Goal: Book appointment/travel/reservation

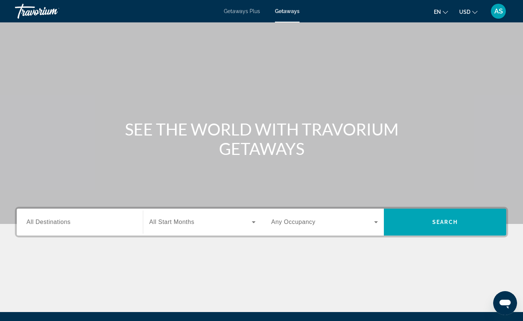
click at [81, 223] on input "Destination All Destinations" at bounding box center [79, 222] width 107 height 9
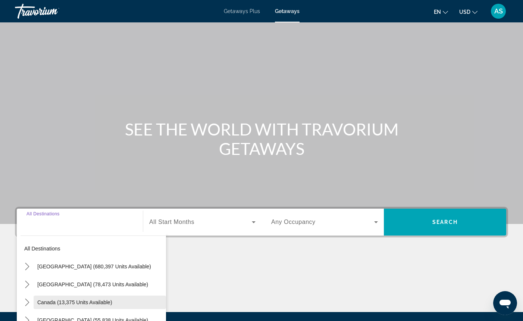
scroll to position [82, 0]
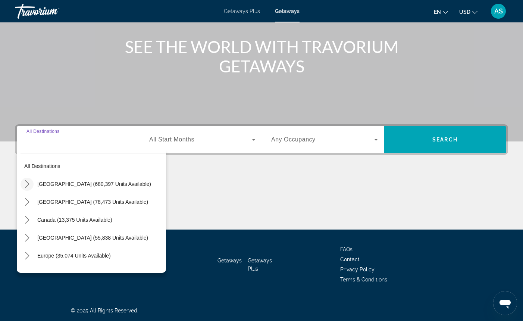
click at [27, 183] on icon "Toggle United States (680,397 units available) submenu" at bounding box center [27, 183] width 7 height 7
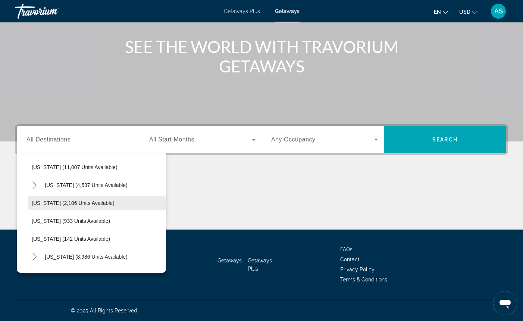
scroll to position [305, 0]
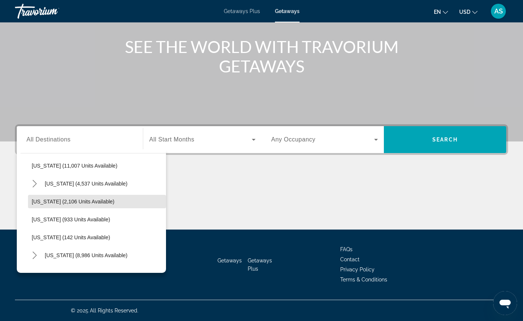
click at [72, 202] on span "[US_STATE] (2,106 units available)" at bounding box center [73, 201] width 83 height 6
type input "**********"
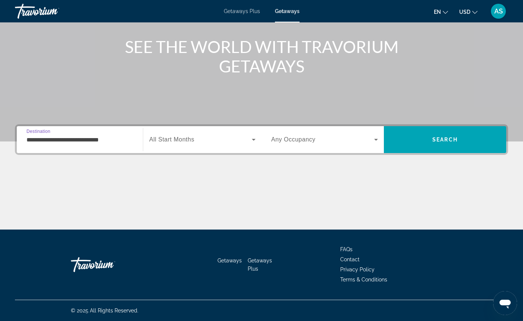
scroll to position [82, 0]
click at [254, 138] on icon "Search widget" at bounding box center [253, 139] width 9 height 9
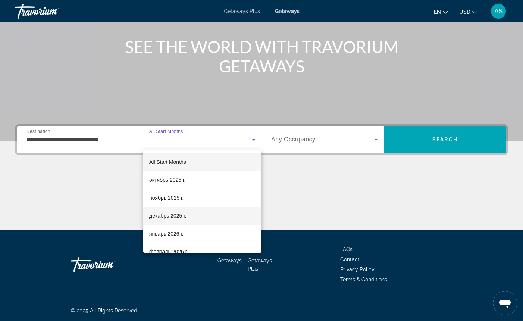
click at [179, 218] on span "декабрь 2025 г." at bounding box center [167, 215] width 37 height 9
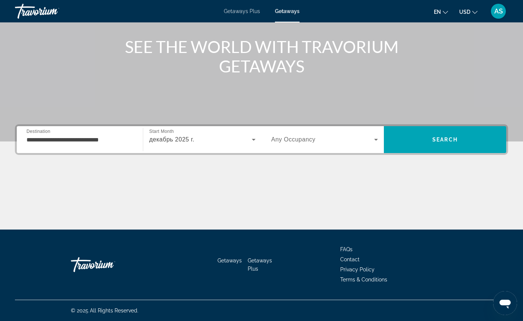
click at [291, 138] on span "Any Occupancy" at bounding box center [293, 139] width 44 height 6
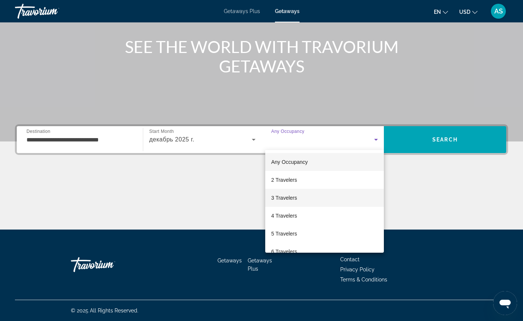
click at [315, 198] on mat-option "3 Travelers" at bounding box center [324, 198] width 119 height 18
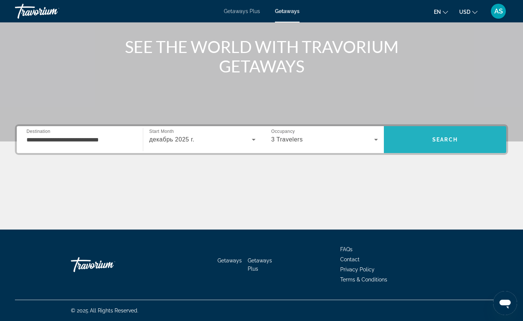
click at [433, 137] on span "Search" at bounding box center [444, 140] width 25 height 6
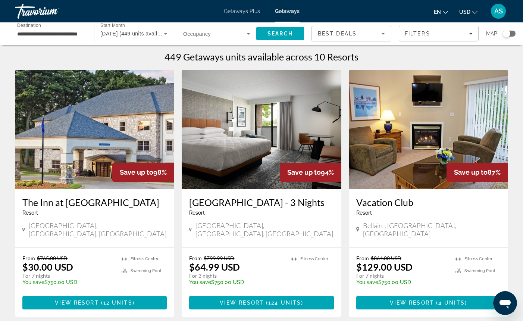
scroll to position [1, 0]
click at [419, 304] on span "View Resort" at bounding box center [412, 303] width 44 height 6
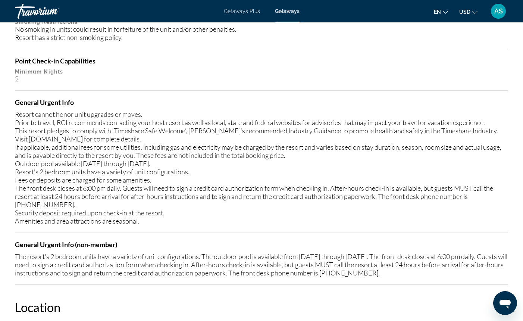
scroll to position [892, 0]
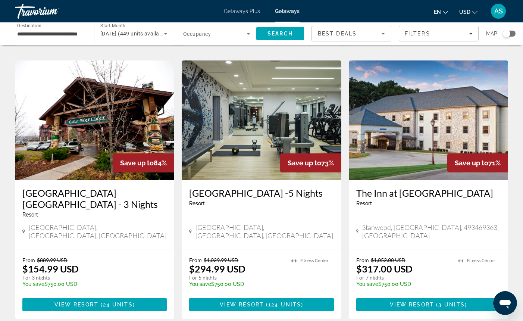
scroll to position [273, 0]
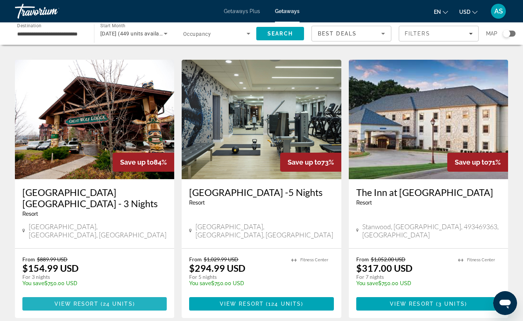
click at [83, 301] on span "View Resort" at bounding box center [76, 304] width 44 height 6
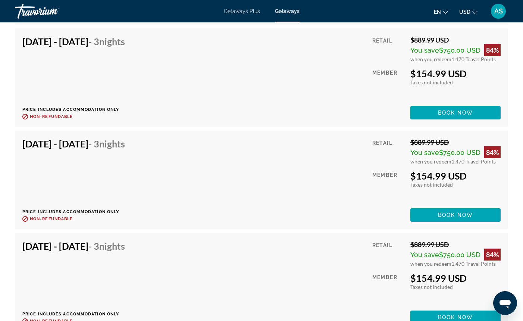
scroll to position [1489, 0]
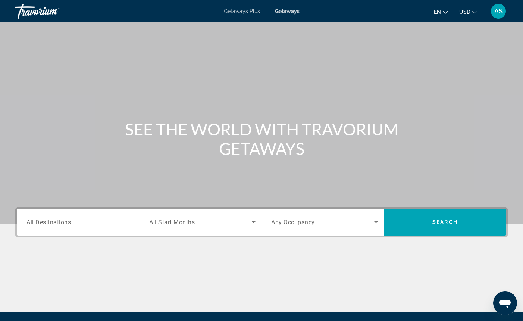
click at [79, 221] on input "Destination All Destinations" at bounding box center [79, 222] width 107 height 9
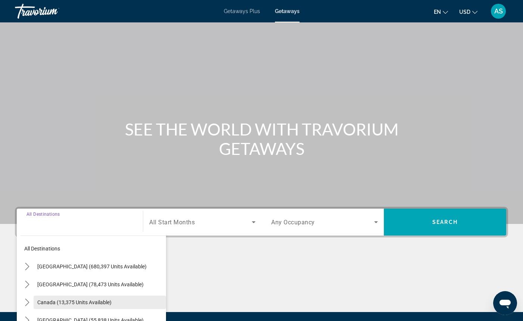
scroll to position [82, 0]
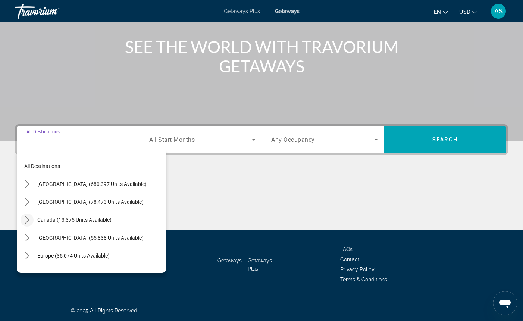
click at [28, 220] on icon "Toggle Canada (13,375 units available) submenu" at bounding box center [27, 219] width 4 height 7
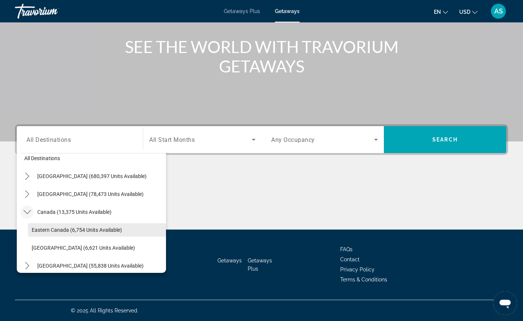
scroll to position [17, 0]
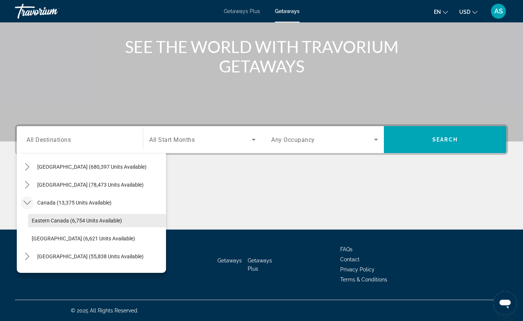
click at [44, 220] on span "Eastern Canada (6,754 units available)" at bounding box center [77, 221] width 90 height 6
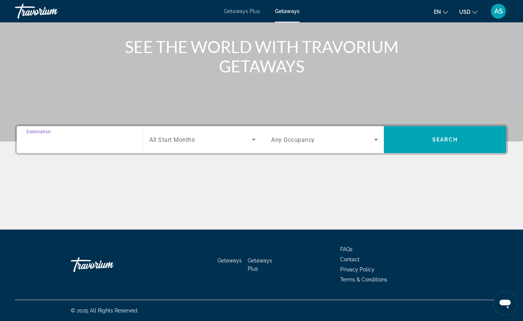
type input "**********"
click at [254, 140] on icon "Search widget" at bounding box center [254, 140] width 4 height 2
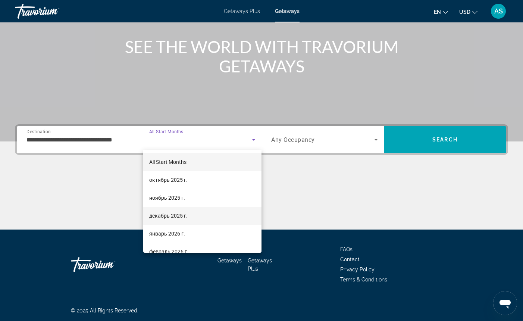
click at [194, 215] on mat-option "декабрь 2025 г." at bounding box center [202, 216] width 118 height 18
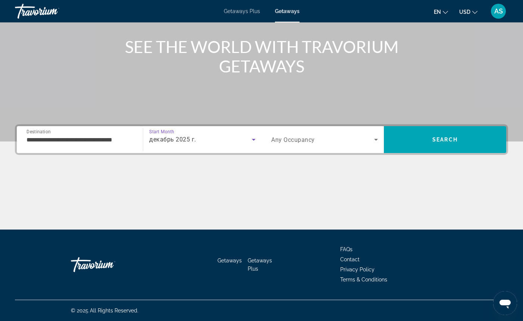
click at [306, 140] on span "Any Occupancy" at bounding box center [293, 139] width 44 height 7
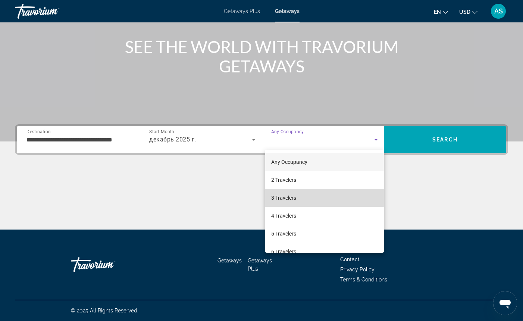
click at [312, 195] on mat-option "3 Travelers" at bounding box center [324, 198] width 119 height 18
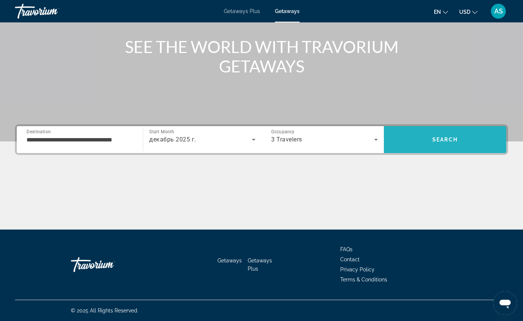
click at [404, 143] on span "Search" at bounding box center [445, 140] width 122 height 18
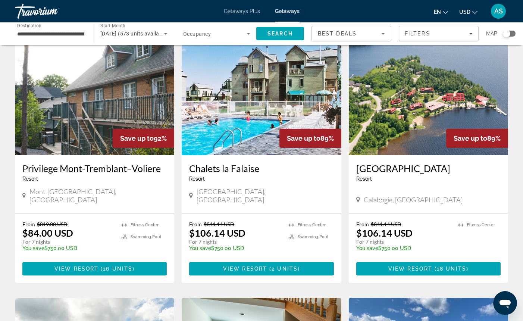
scroll to position [39, 0]
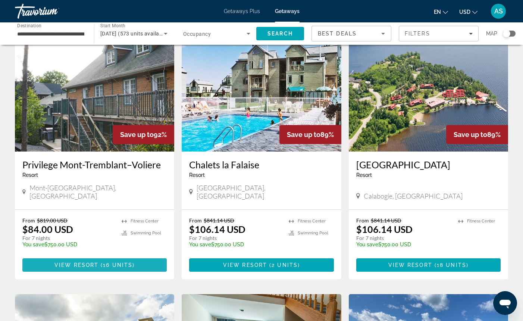
click at [102, 262] on span "( 16 units )" at bounding box center [116, 265] width 36 height 6
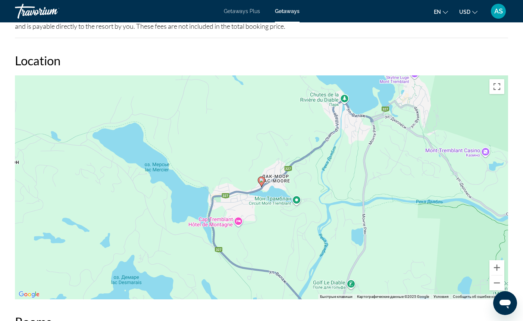
scroll to position [1070, 0]
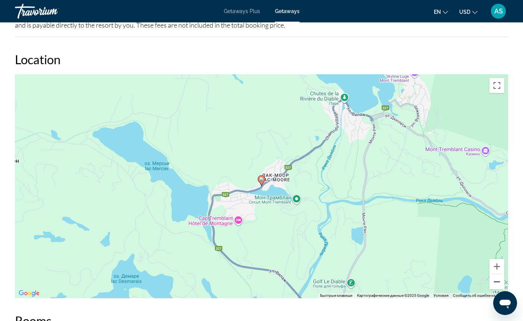
click at [498, 280] on button "Уменьшить" at bounding box center [496, 281] width 15 height 15
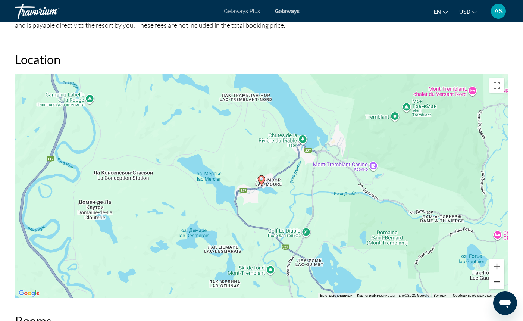
click at [498, 280] on button "Уменьшить" at bounding box center [496, 281] width 15 height 15
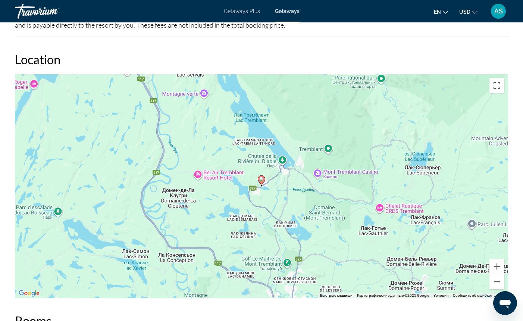
click at [498, 280] on button "Уменьшить" at bounding box center [496, 281] width 15 height 15
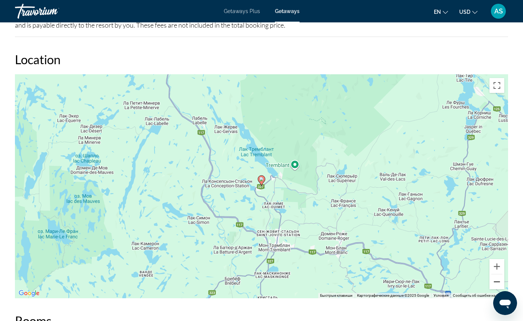
click at [498, 280] on button "Уменьшить" at bounding box center [496, 281] width 15 height 15
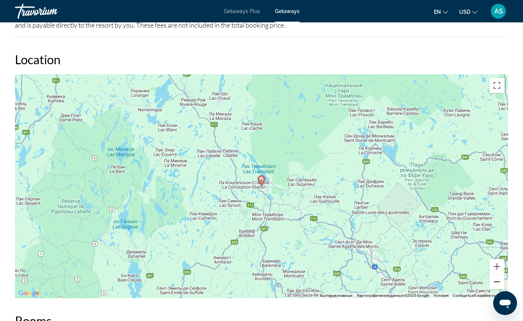
click at [498, 280] on button "Уменьшить" at bounding box center [496, 281] width 15 height 15
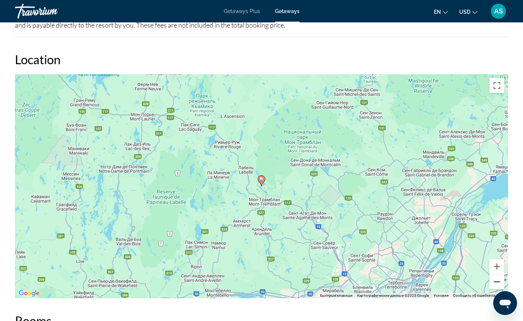
click at [498, 280] on button "Уменьшить" at bounding box center [496, 281] width 15 height 15
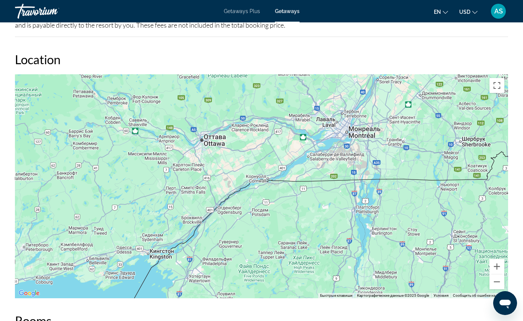
drag, startPoint x: 427, startPoint y: 270, endPoint x: 440, endPoint y: 148, distance: 122.6
click at [441, 148] on div "Чтобы активировать перетаскивание с помощью клавиатуры, нажмите Alt + Ввод. Пос…" at bounding box center [261, 186] width 493 height 224
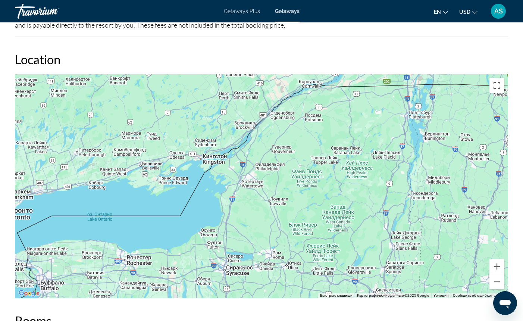
drag, startPoint x: 293, startPoint y: 245, endPoint x: 342, endPoint y: 158, distance: 99.8
click at [342, 158] on div "Чтобы активировать перетаскивание с помощью клавиатуры, нажмите Alt + Ввод. Пос…" at bounding box center [261, 186] width 493 height 224
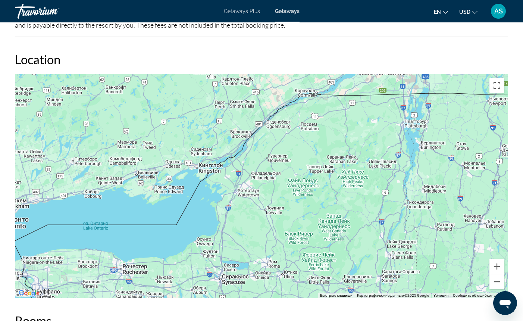
click at [497, 279] on button "Уменьшить" at bounding box center [496, 281] width 15 height 15
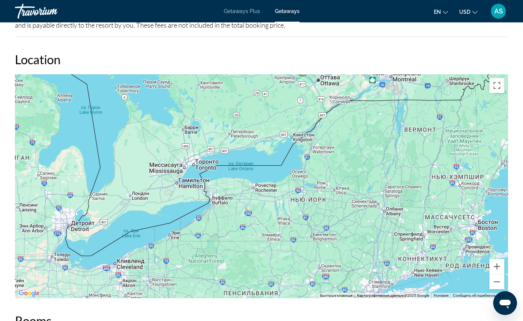
drag, startPoint x: 223, startPoint y: 255, endPoint x: 284, endPoint y: 216, distance: 72.7
click at [284, 216] on div "Чтобы активировать перетаскивание с помощью клавиатуры, нажмите Alt + Ввод. Пос…" at bounding box center [261, 186] width 493 height 224
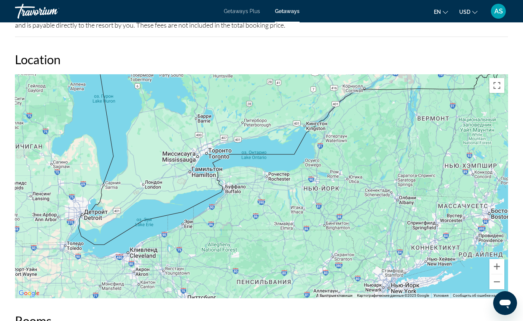
drag, startPoint x: 158, startPoint y: 259, endPoint x: 172, endPoint y: 247, distance: 18.3
click at [172, 247] on div "Чтобы активировать перетаскивание с помощью клавиатуры, нажмите Alt + Ввод. Пос…" at bounding box center [261, 186] width 493 height 224
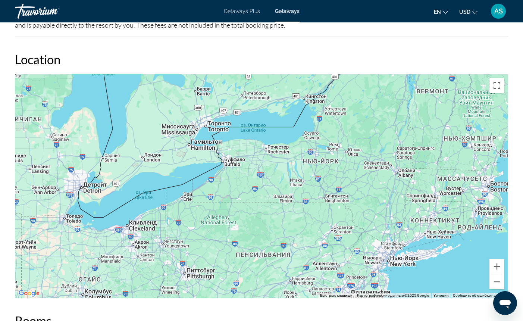
drag, startPoint x: 172, startPoint y: 266, endPoint x: 172, endPoint y: 238, distance: 28.0
click at [172, 238] on div "Чтобы активировать перетаскивание с помощью клавиатуры, нажмите Alt + Ввод. Пос…" at bounding box center [261, 186] width 493 height 224
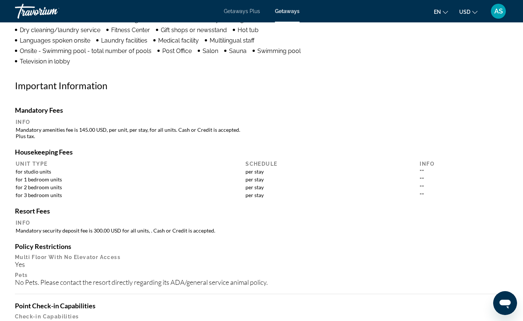
scroll to position [651, 0]
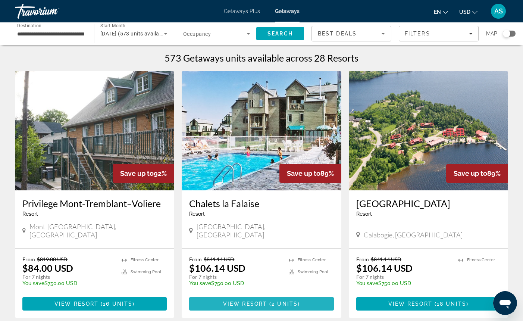
click at [260, 301] on span "View Resort" at bounding box center [245, 304] width 44 height 6
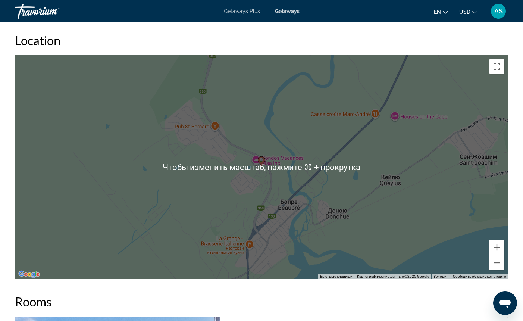
scroll to position [854, 0]
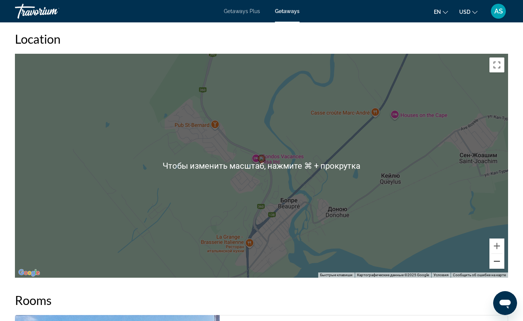
click at [496, 260] on button "Уменьшить" at bounding box center [496, 261] width 15 height 15
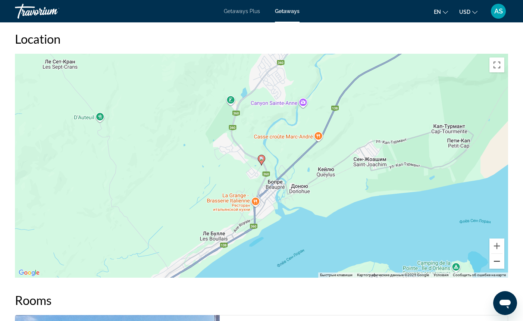
click at [496, 260] on button "Уменьшить" at bounding box center [496, 261] width 15 height 15
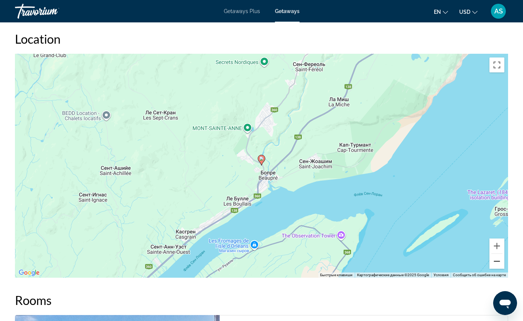
click at [496, 260] on button "Уменьшить" at bounding box center [496, 261] width 15 height 15
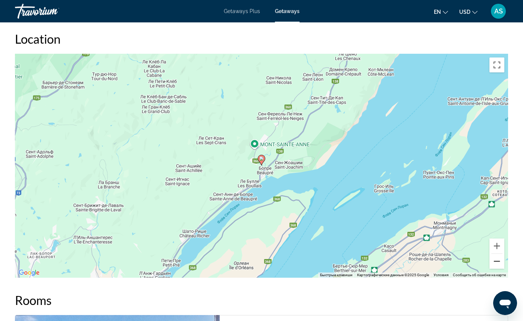
click at [496, 260] on button "Уменьшить" at bounding box center [496, 261] width 15 height 15
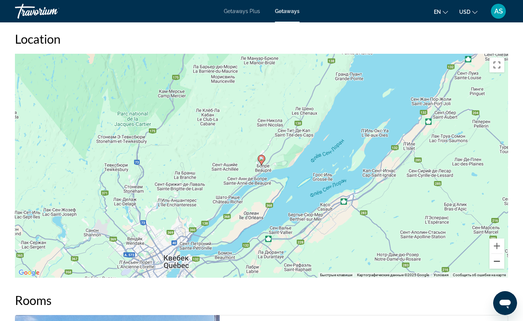
click at [496, 260] on button "Уменьшить" at bounding box center [496, 261] width 15 height 15
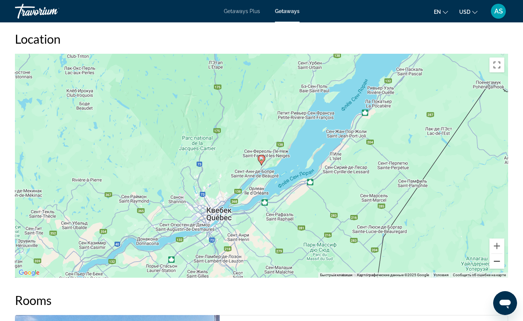
click at [496, 260] on button "Уменьшить" at bounding box center [496, 261] width 15 height 15
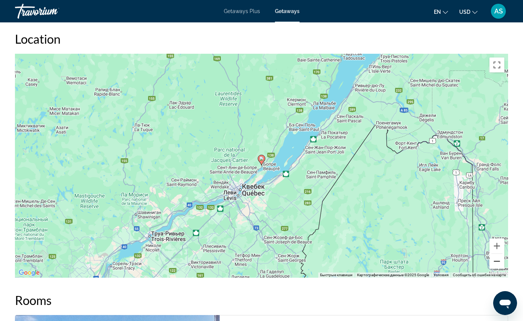
click at [496, 260] on button "Уменьшить" at bounding box center [496, 261] width 15 height 15
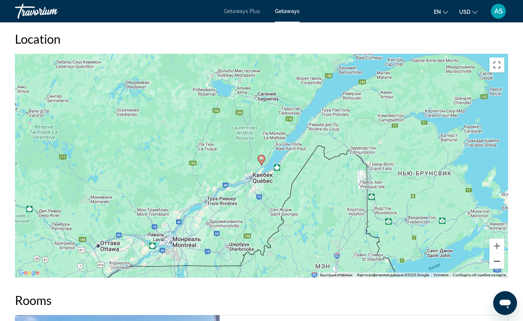
click at [496, 260] on button "Уменьшить" at bounding box center [496, 261] width 15 height 15
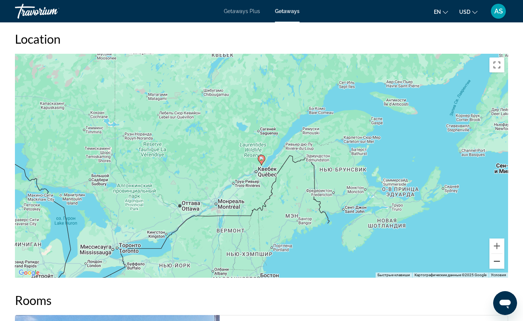
scroll to position [851, 0]
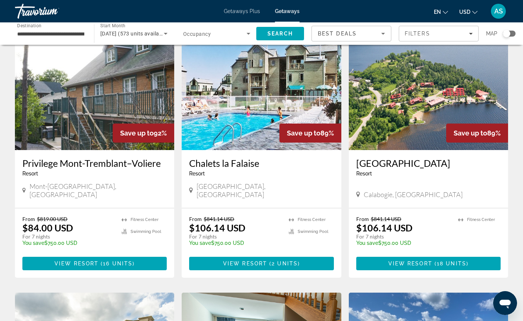
scroll to position [41, 0]
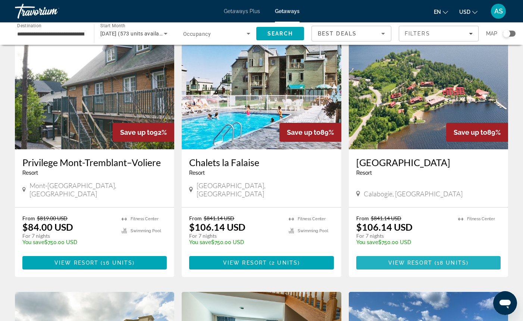
click at [410, 260] on span "View Resort" at bounding box center [410, 263] width 44 height 6
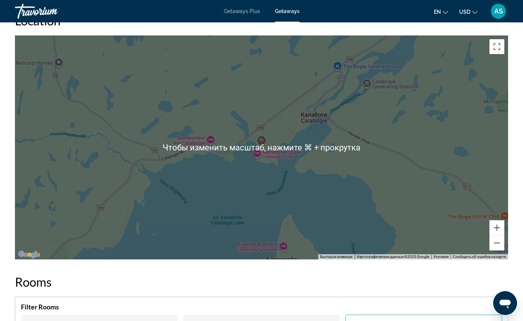
scroll to position [955, 0]
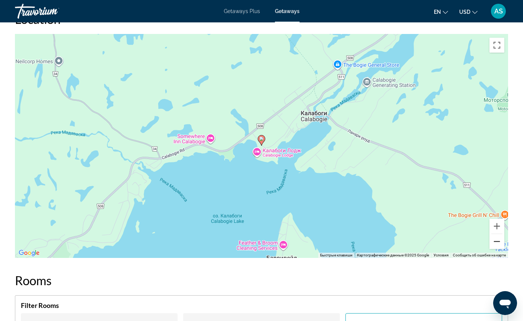
click at [496, 240] on button "Уменьшить" at bounding box center [496, 241] width 15 height 15
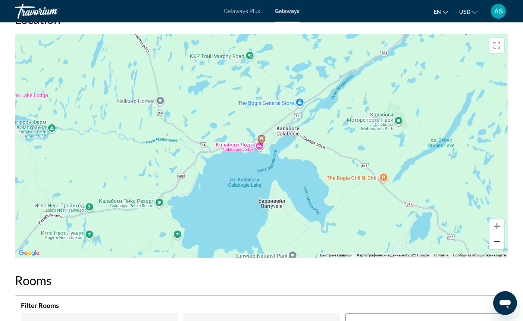
click at [496, 240] on button "Уменьшить" at bounding box center [496, 241] width 15 height 15
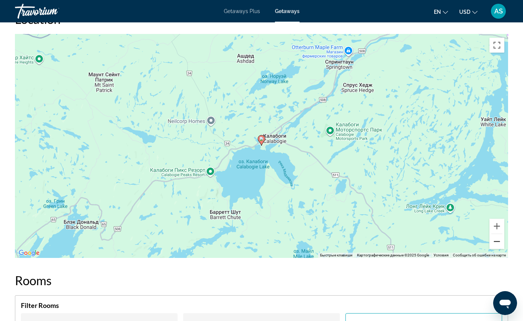
click at [496, 240] on button "Уменьшить" at bounding box center [496, 241] width 15 height 15
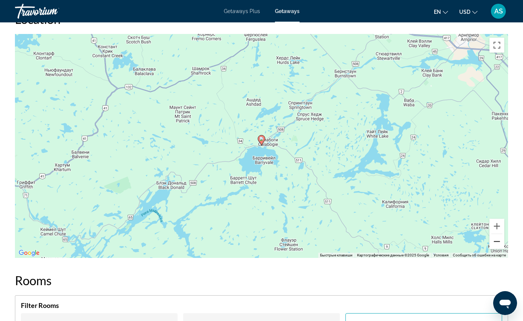
click at [496, 240] on button "Уменьшить" at bounding box center [496, 241] width 15 height 15
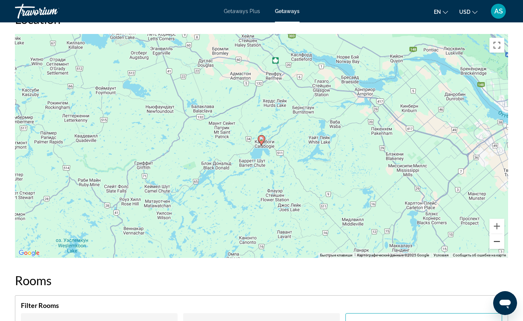
click at [496, 240] on button "Уменьшить" at bounding box center [496, 241] width 15 height 15
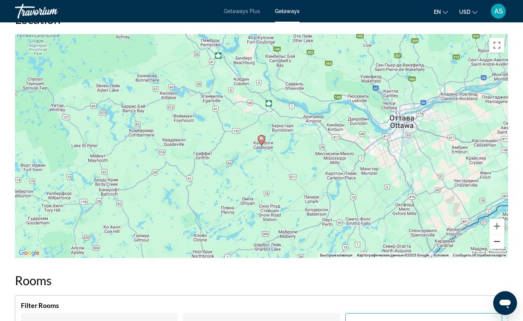
click at [496, 240] on button "Уменьшить" at bounding box center [496, 241] width 15 height 15
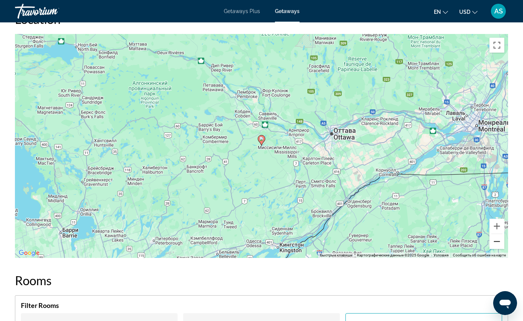
click at [496, 240] on button "Уменьшить" at bounding box center [496, 241] width 15 height 15
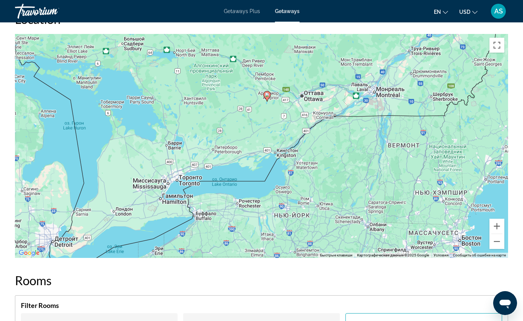
drag, startPoint x: 303, startPoint y: 232, endPoint x: 309, endPoint y: 187, distance: 45.2
click at [309, 187] on div "Чтобы активировать перетаскивание с помощью клавиатуры, нажмите Alt + Ввод. Пос…" at bounding box center [261, 146] width 493 height 224
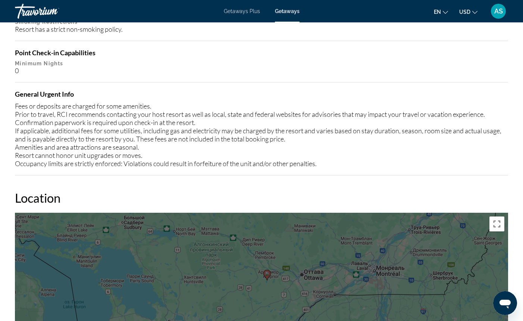
scroll to position [776, 0]
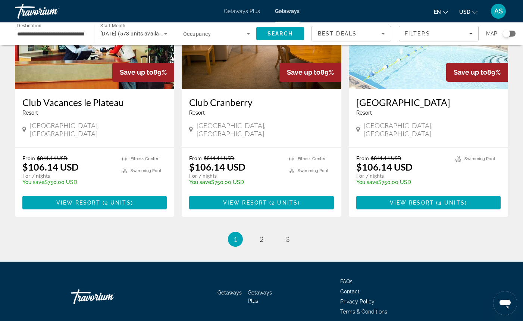
scroll to position [909, 0]
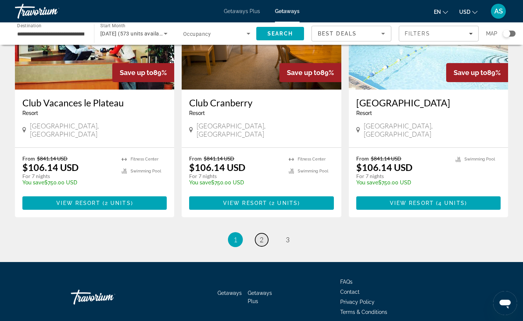
click at [262, 235] on span "2" at bounding box center [262, 239] width 4 height 8
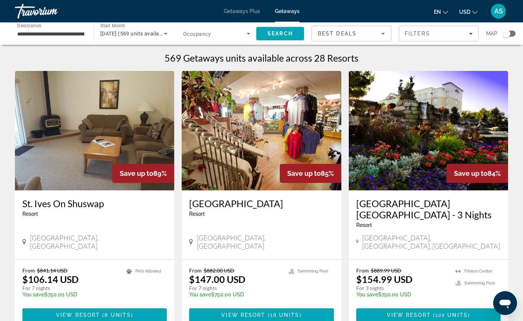
click at [410, 312] on span "View Resort" at bounding box center [409, 315] width 44 height 6
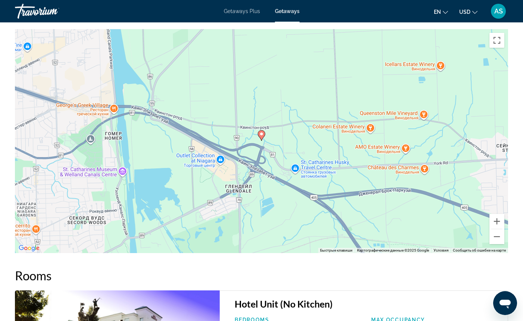
scroll to position [789, 0]
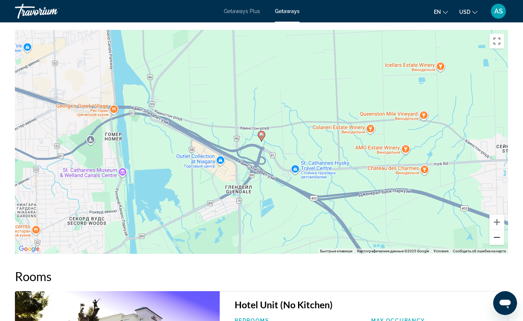
click at [495, 237] on button "Уменьшить" at bounding box center [496, 237] width 15 height 15
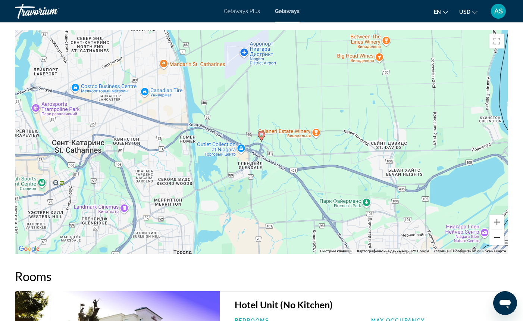
click at [495, 237] on button "Уменьшить" at bounding box center [496, 237] width 15 height 15
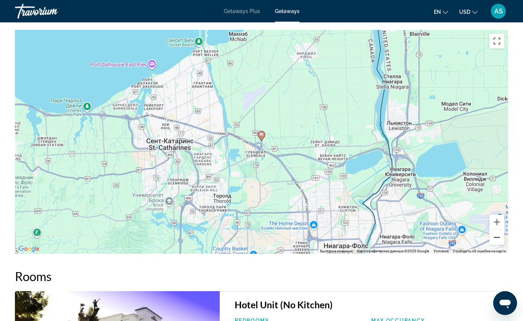
click at [495, 237] on button "Уменьшить" at bounding box center [496, 237] width 15 height 15
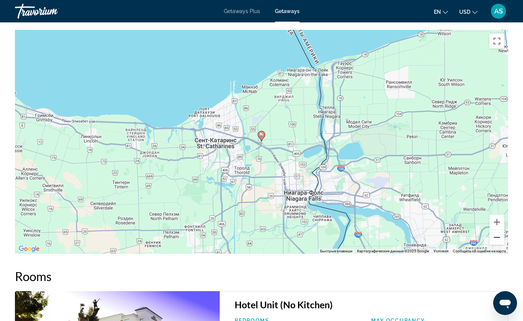
click at [495, 237] on button "Уменьшить" at bounding box center [496, 237] width 15 height 15
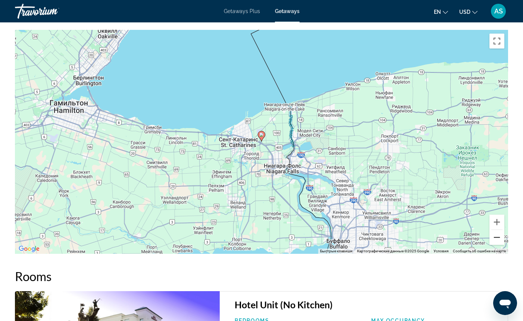
click at [495, 237] on button "Уменьшить" at bounding box center [496, 237] width 15 height 15
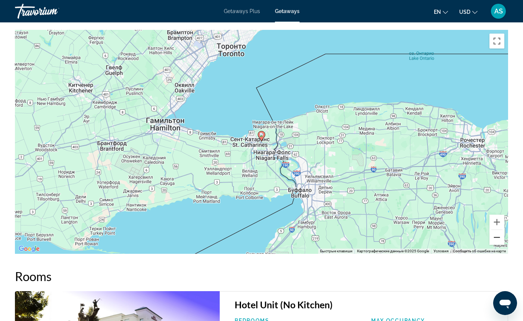
click at [495, 237] on button "Уменьшить" at bounding box center [496, 237] width 15 height 15
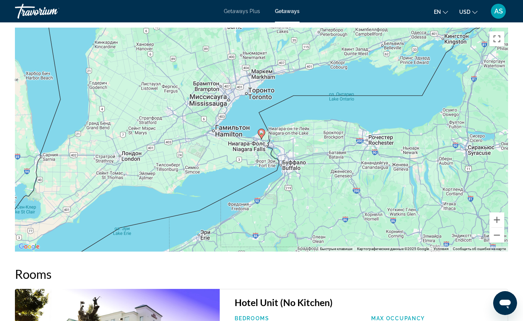
scroll to position [789, 0]
